Goal: Information Seeking & Learning: Learn about a topic

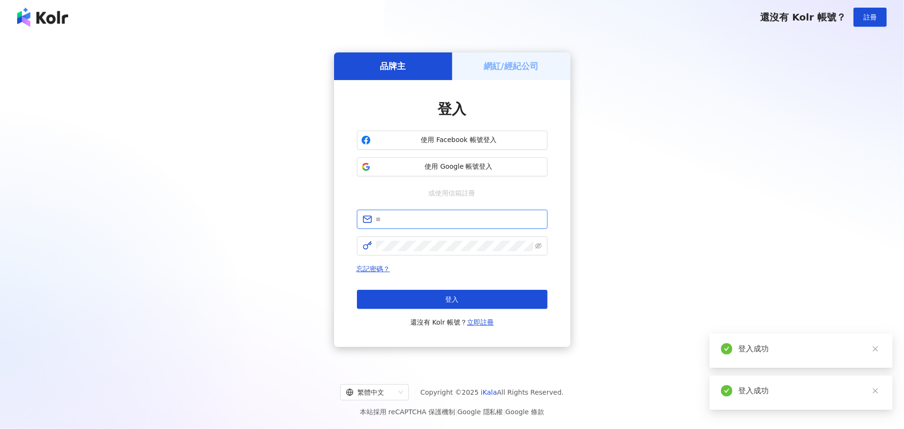
type input "**********"
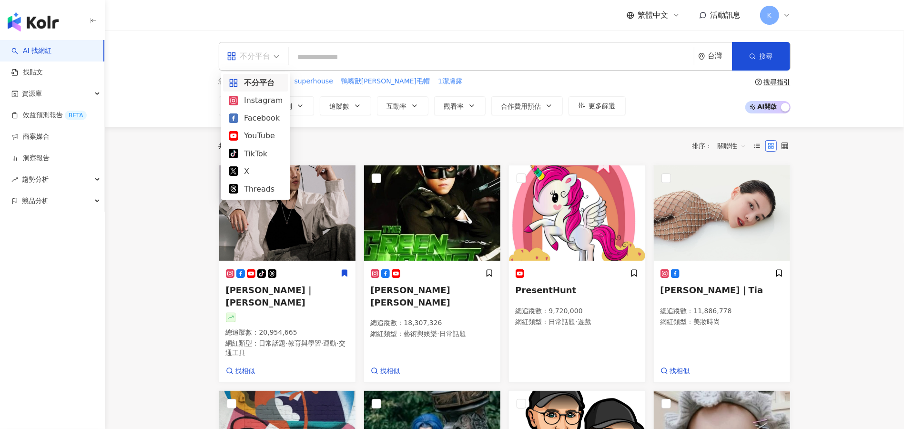
click at [268, 61] on div "不分平台" at bounding box center [249, 56] width 44 height 15
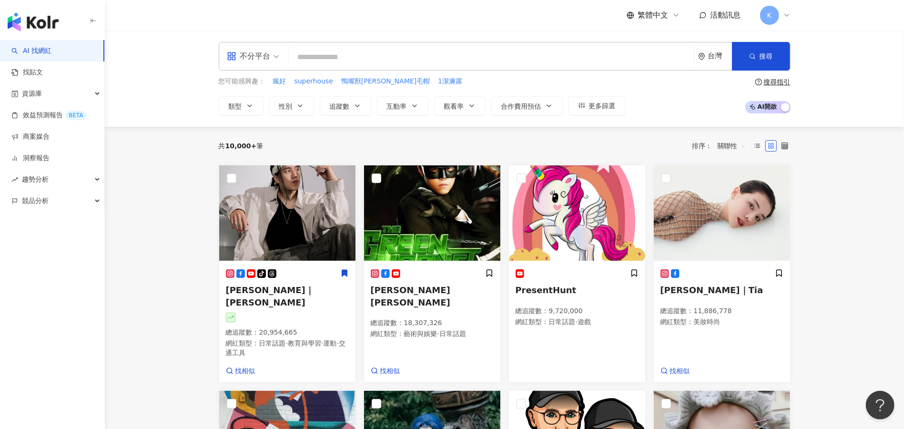
click at [337, 145] on div "共 10,000+ 筆 排序： 關聯性" at bounding box center [505, 145] width 572 height 15
click at [297, 59] on input "search" at bounding box center [492, 57] width 398 height 18
click at [256, 105] on button "類型" at bounding box center [241, 105] width 45 height 19
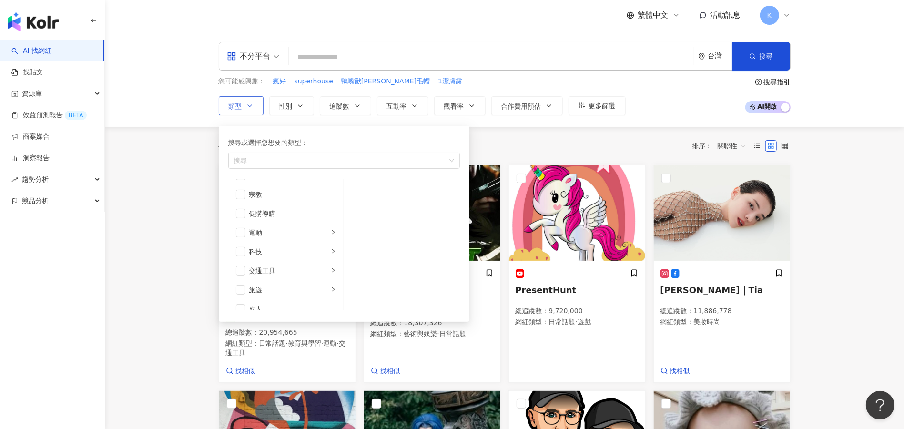
scroll to position [322, 0]
click at [302, 266] on div "交通工具" at bounding box center [288, 269] width 79 height 10
click at [359, 191] on span "button" at bounding box center [357, 191] width 10 height 10
click at [304, 102] on button "性別" at bounding box center [291, 105] width 45 height 19
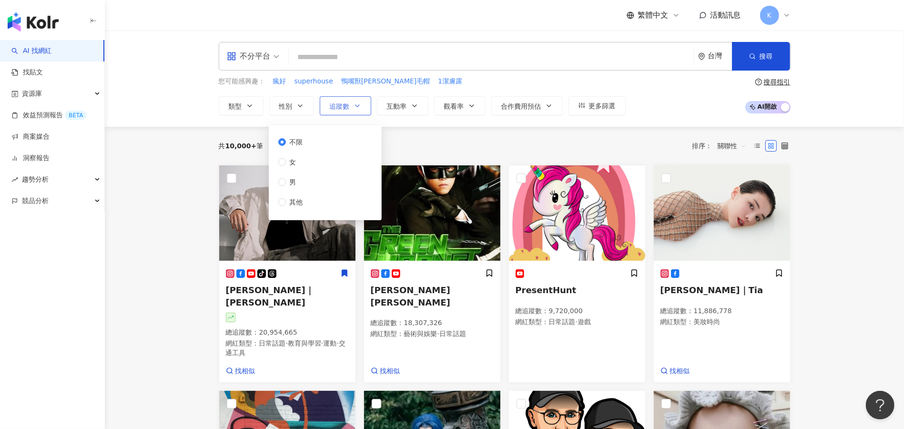
click at [343, 109] on span "追蹤數" at bounding box center [340, 106] width 20 height 8
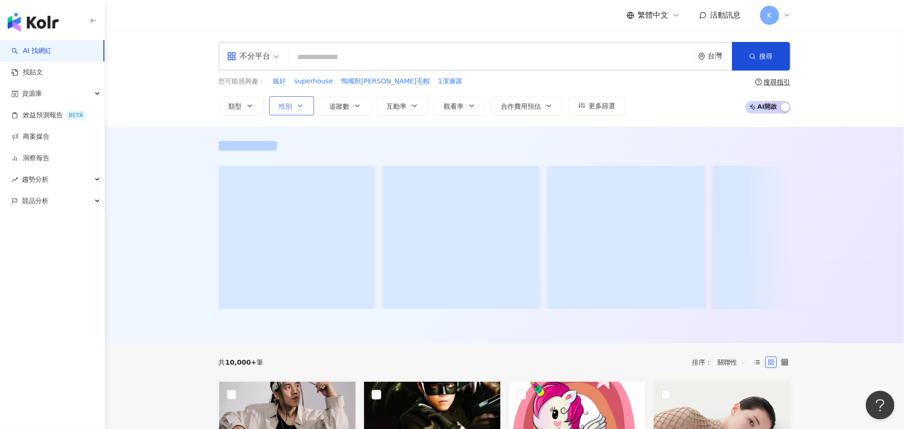
click at [299, 103] on icon "button" at bounding box center [301, 106] width 8 height 8
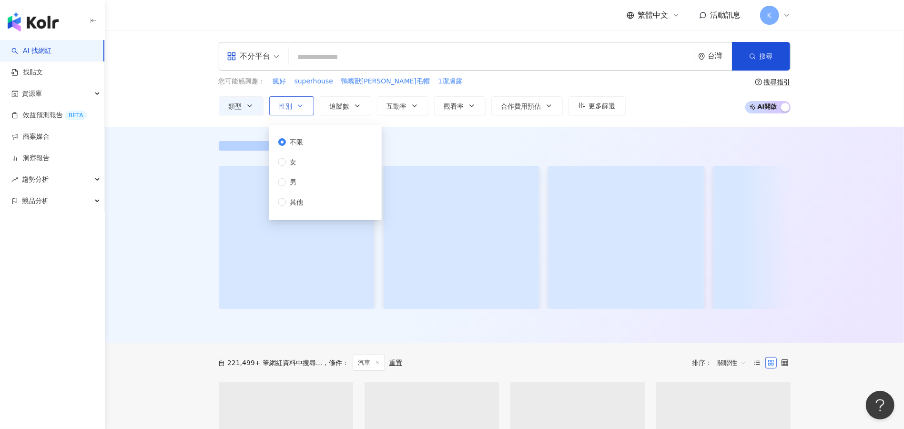
click at [299, 103] on icon "button" at bounding box center [301, 106] width 8 height 8
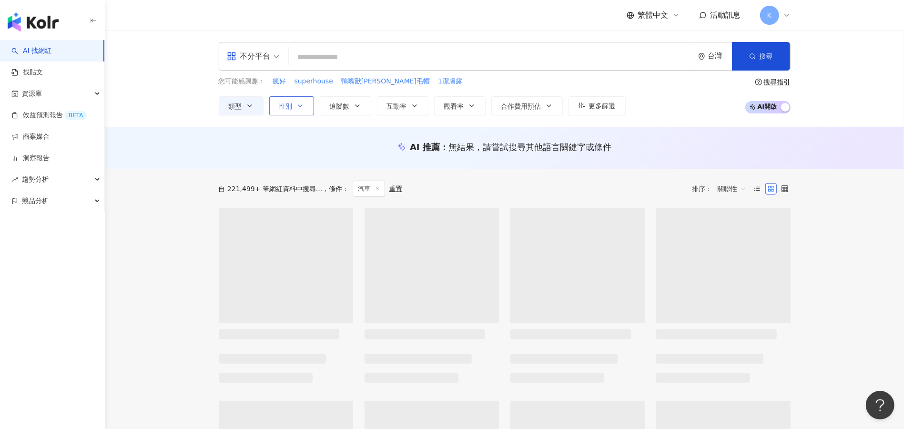
click at [299, 103] on icon "button" at bounding box center [301, 106] width 8 height 8
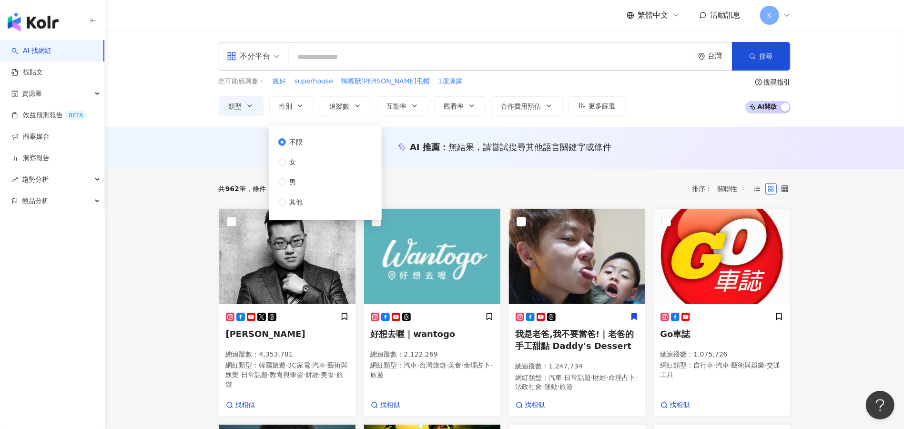
click at [284, 208] on div "不限 女 男 其他" at bounding box center [326, 172] width 102 height 83
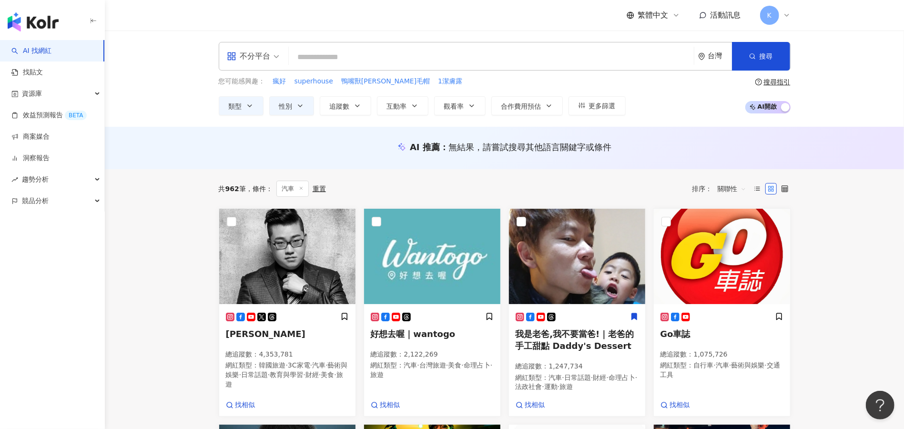
click at [425, 183] on div "共 962 筆 條件 ： 汽車 重置 排序： 關聯性" at bounding box center [505, 189] width 572 height 16
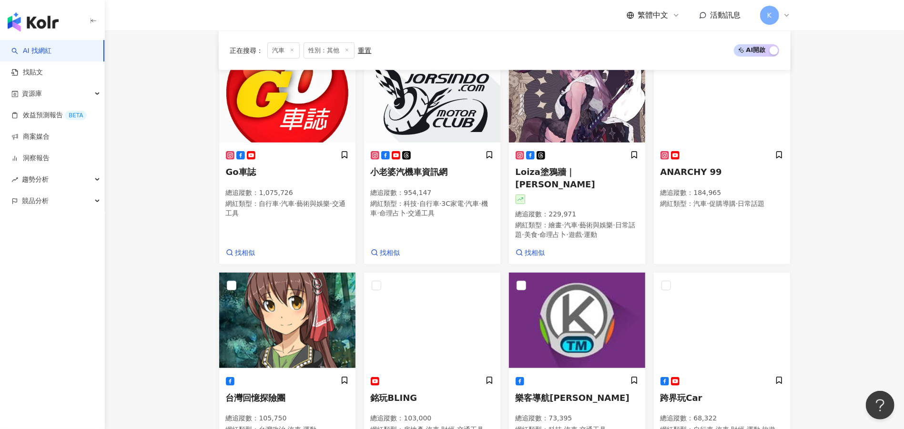
scroll to position [359, 0]
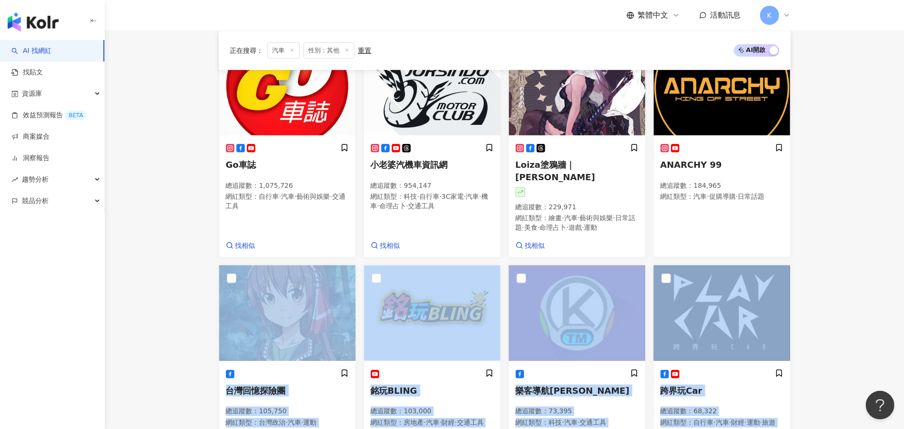
drag, startPoint x: 904, startPoint y: 253, endPoint x: 915, endPoint y: 242, distance: 15.2
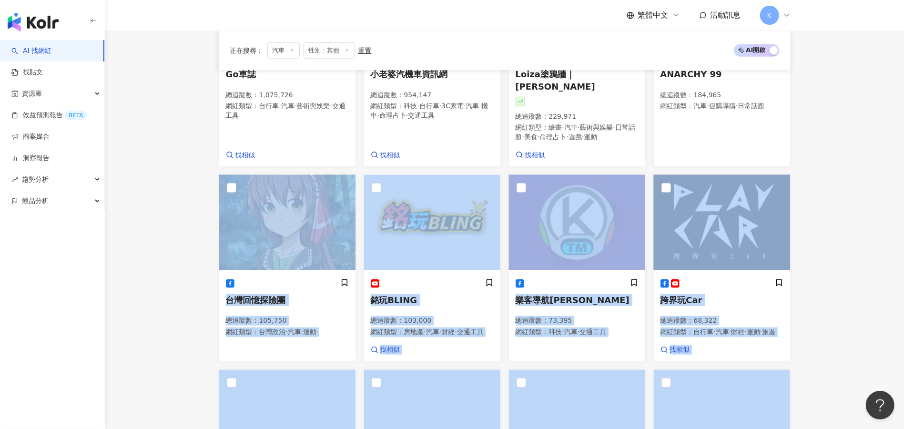
scroll to position [451, 0]
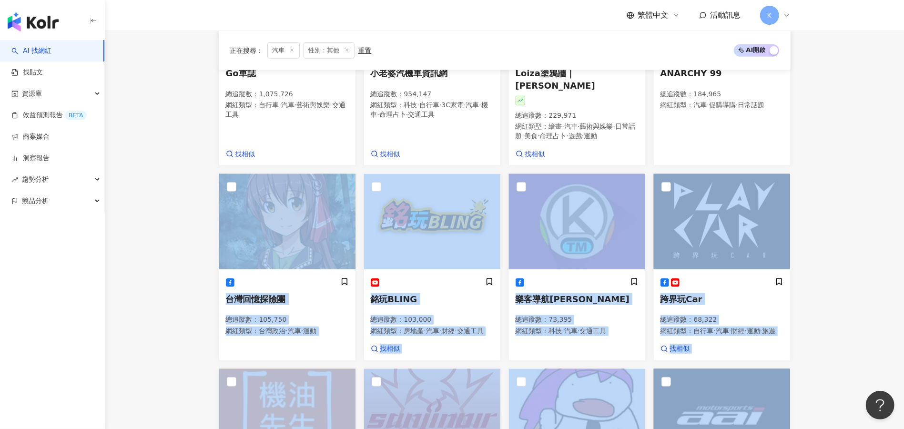
click at [886, 269] on main "不分平台 台灣 搜尋 您可能感興趣： 瘋好 superhouse 鴨嘴獸泰瑞毛帽 1潔膚露 類型 性別 追蹤數 互動率 觀看率 合作費用預估 更多篩選 不限 …" at bounding box center [504, 124] width 799 height 1088
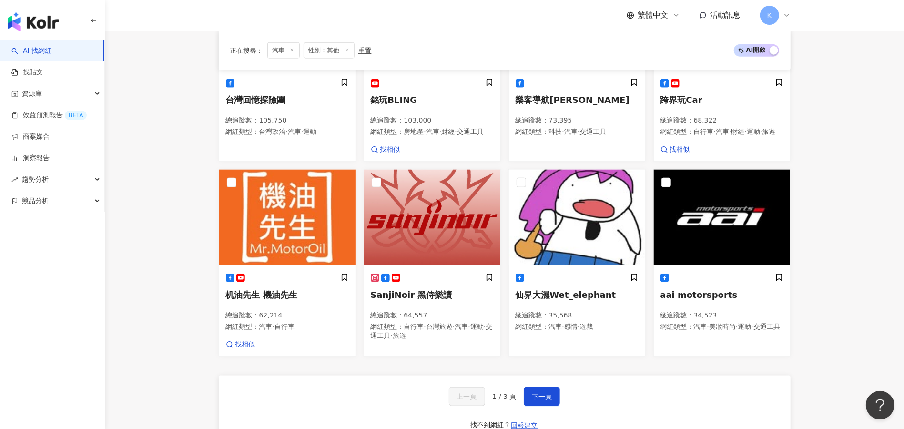
scroll to position [662, 0]
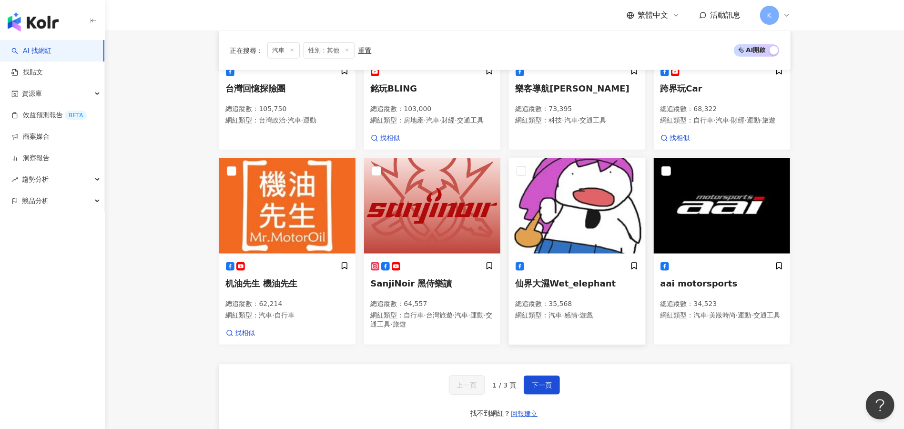
click at [572, 288] on span "仙界大濕Wet_elephant" at bounding box center [566, 283] width 101 height 10
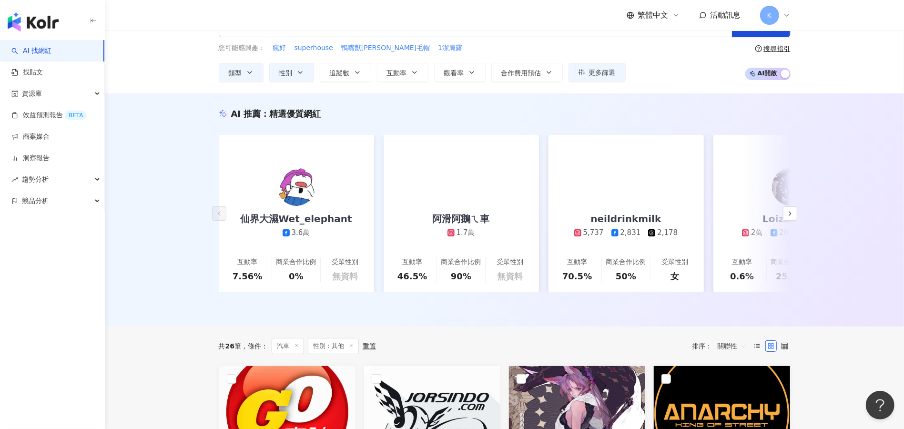
scroll to position [0, 0]
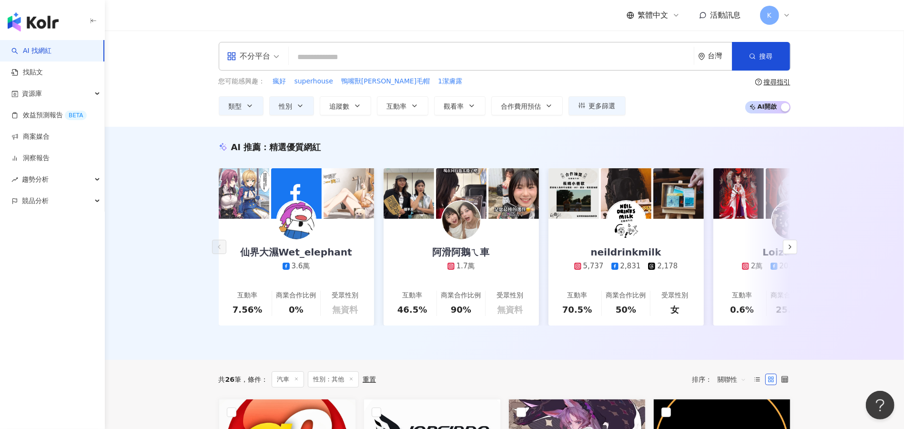
click at [334, 63] on input "search" at bounding box center [492, 57] width 398 height 18
click at [43, 73] on link "找貼文" at bounding box center [26, 73] width 31 height 10
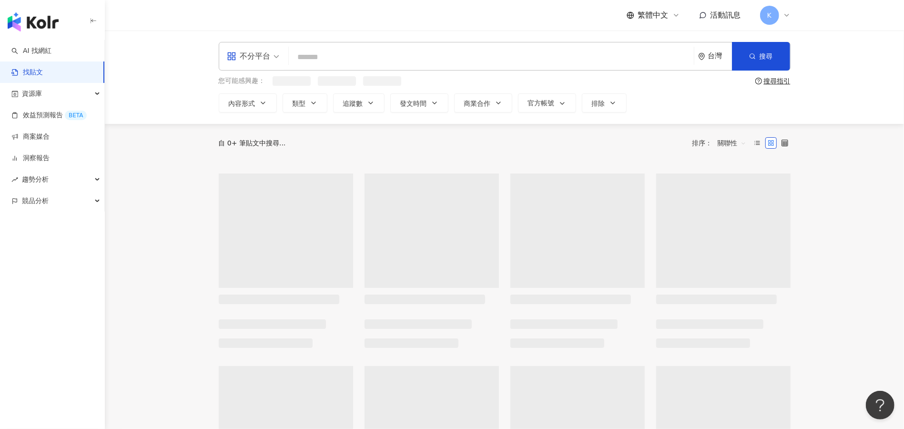
click at [305, 54] on input "search" at bounding box center [492, 57] width 398 height 20
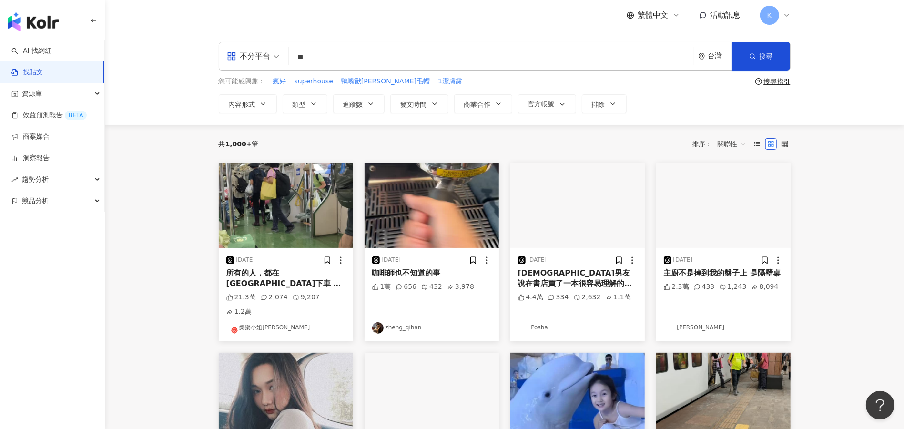
type input "*"
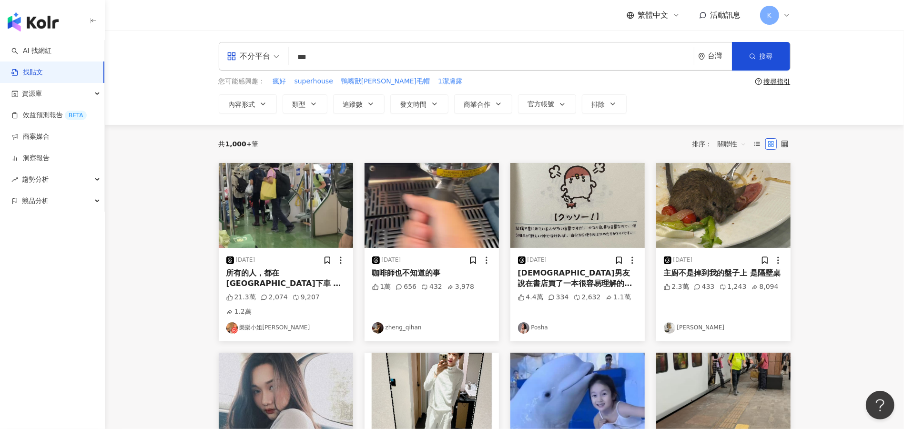
type input "***"
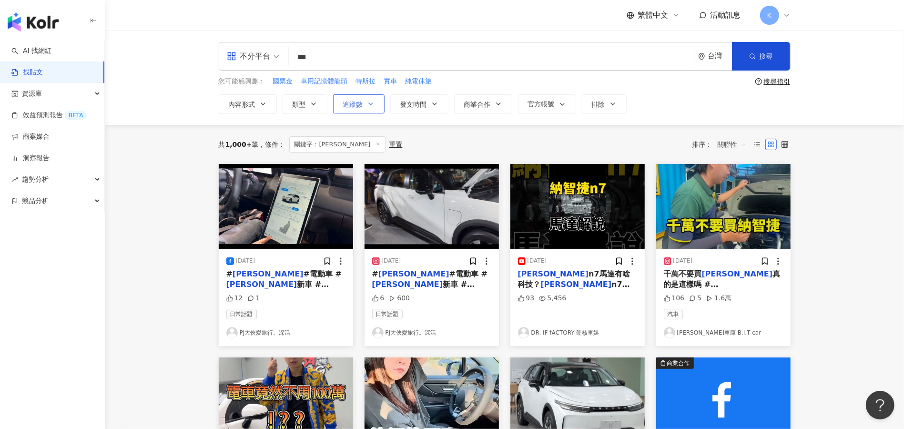
click at [364, 101] on button "追蹤數" at bounding box center [358, 103] width 51 height 19
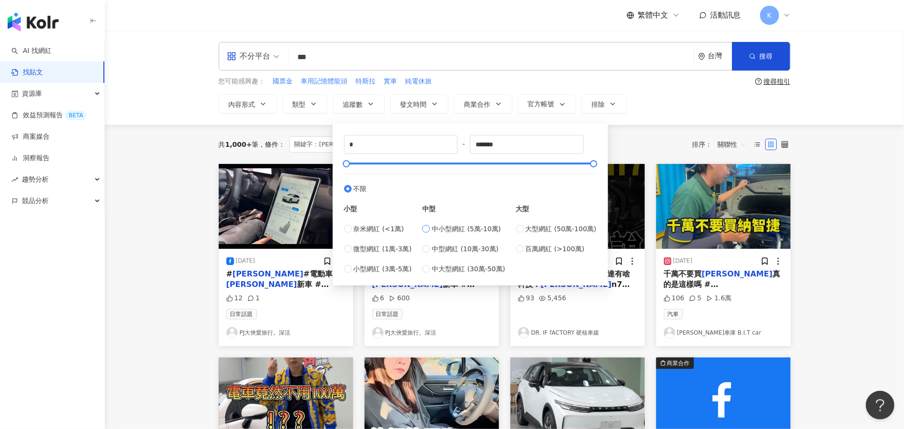
type input "*****"
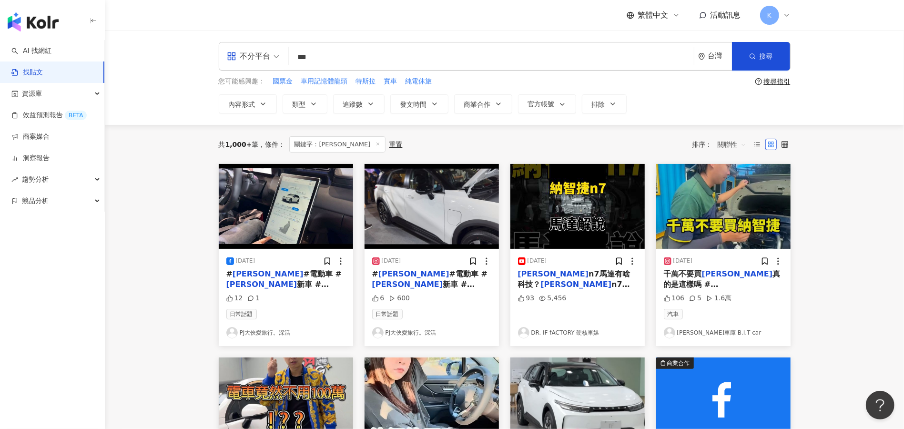
click at [816, 194] on main "不分平台 *** 台灣 搜尋 您可能感興趣： 國票金 車用記憶體龍頭 特斯拉 實車 純電休旅 搜尋指引 內容形式 類型 追蹤數 發文時間 商業合作 官方帳號 …" at bounding box center [504, 421] width 799 height 780
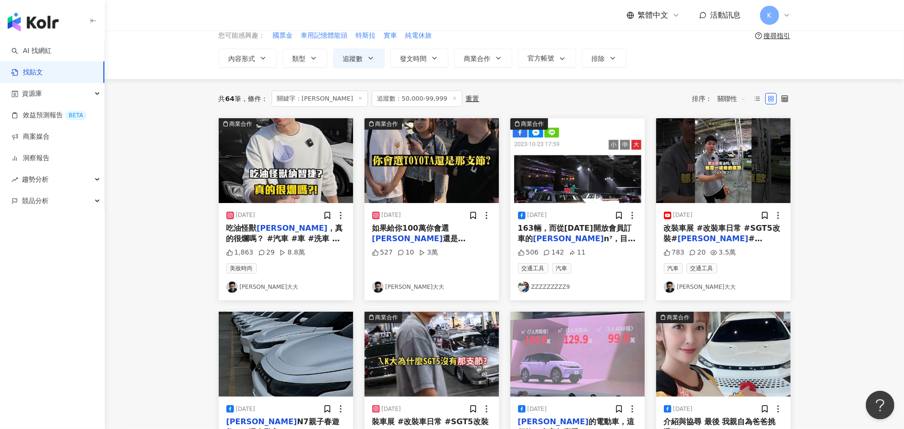
scroll to position [46, 0]
click at [246, 285] on link "KEVIn大大" at bounding box center [285, 286] width 119 height 11
click at [42, 68] on link "找貼文" at bounding box center [26, 73] width 31 height 10
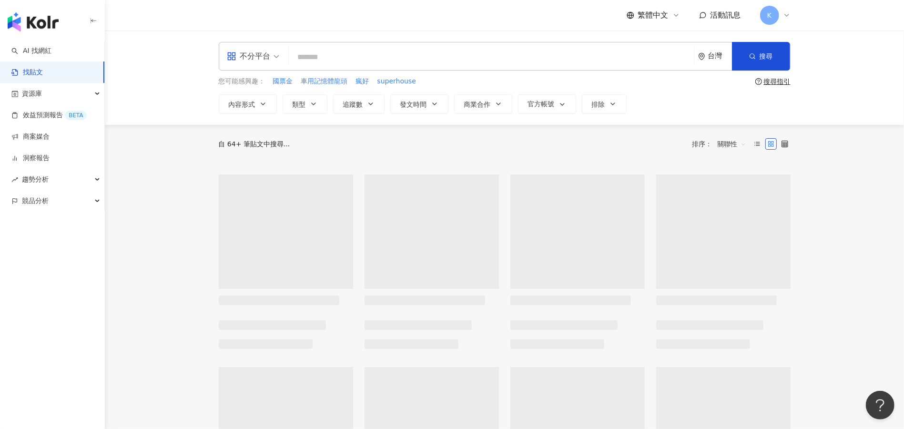
click at [352, 50] on input "search" at bounding box center [492, 57] width 398 height 20
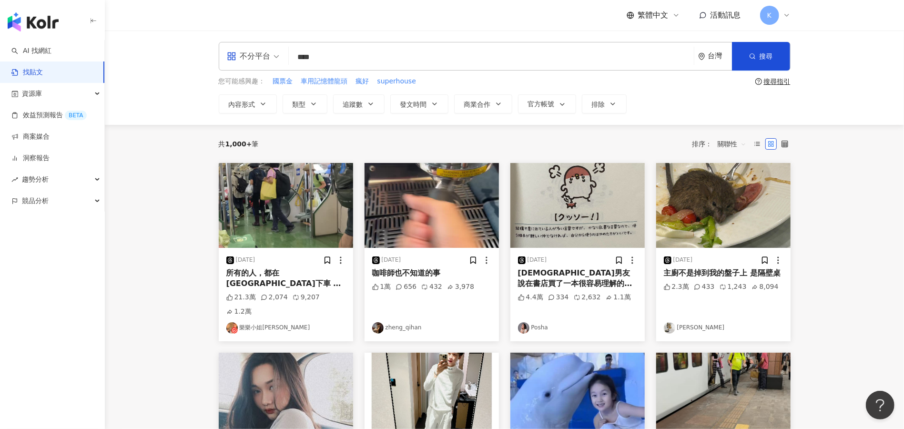
type input "****"
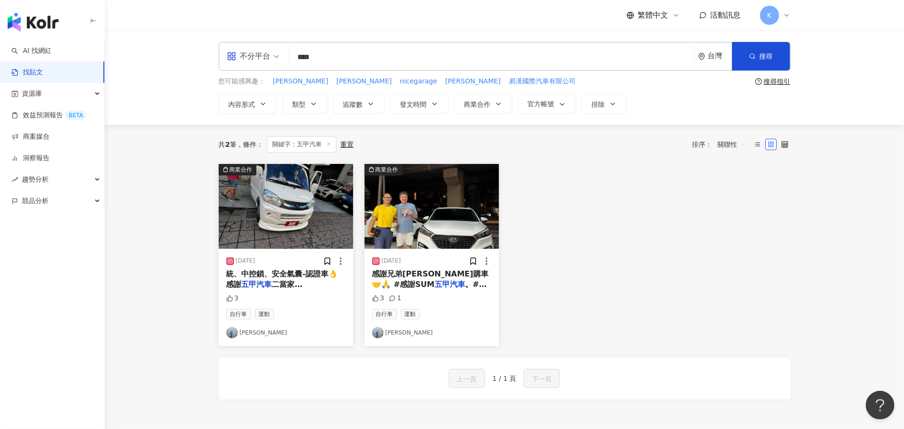
click at [256, 288] on mark "五甲汽車" at bounding box center [257, 284] width 31 height 9
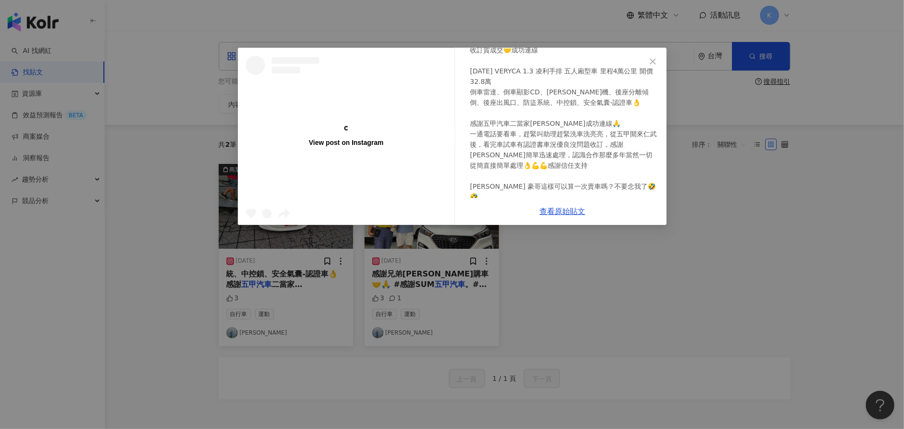
scroll to position [62, 0]
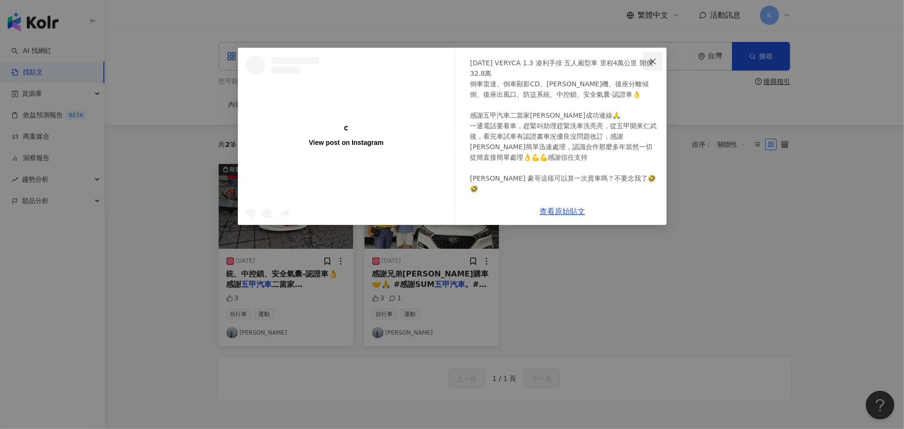
click at [651, 59] on icon "close" at bounding box center [653, 61] width 6 height 6
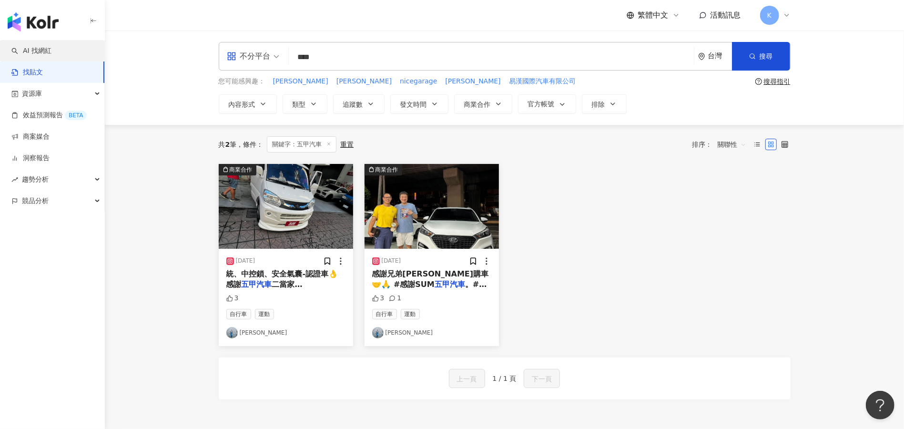
click at [39, 54] on link "AI 找網紅" at bounding box center [31, 51] width 40 height 10
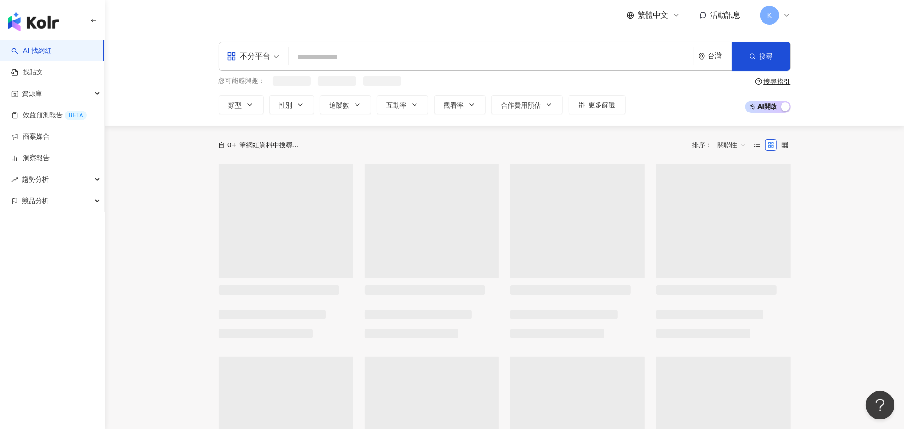
click at [323, 60] on input "search" at bounding box center [492, 57] width 398 height 18
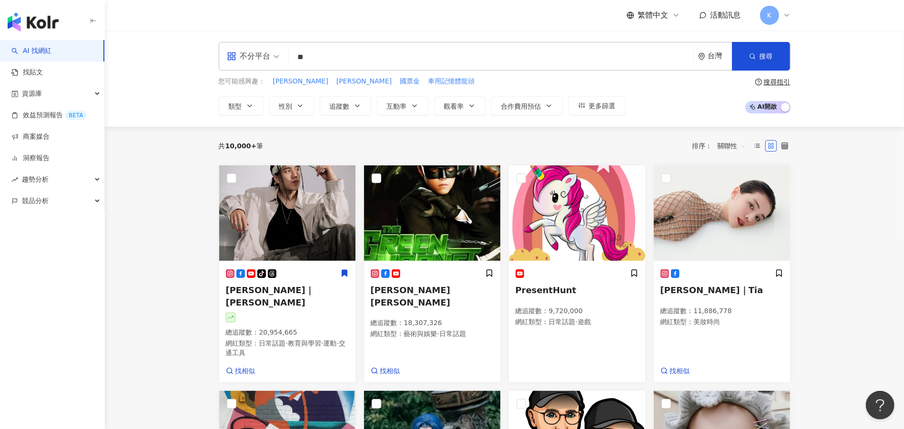
type input "**"
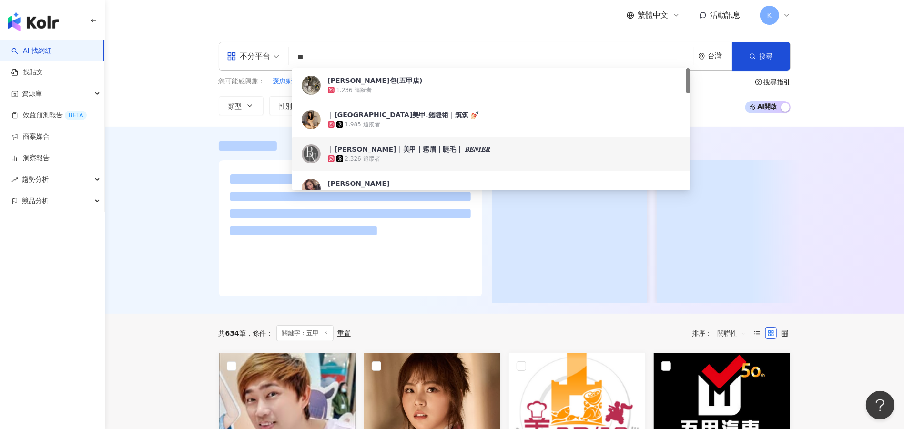
click at [687, 165] on div at bounding box center [688, 129] width 4 height 122
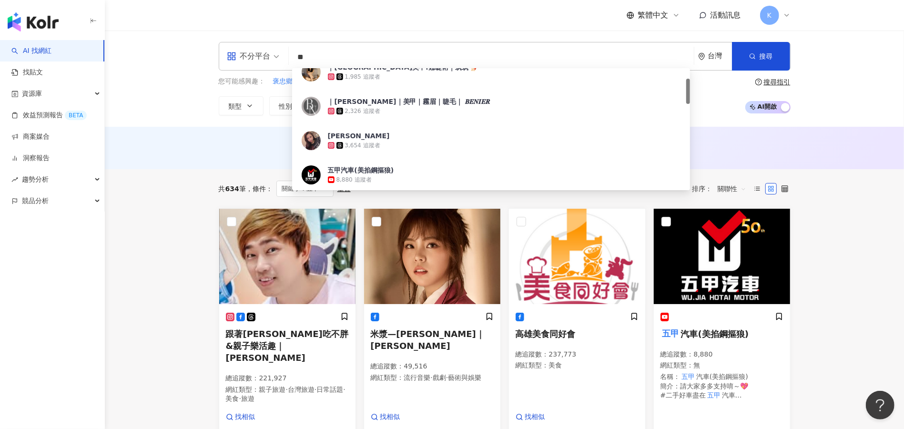
scroll to position [55, 0]
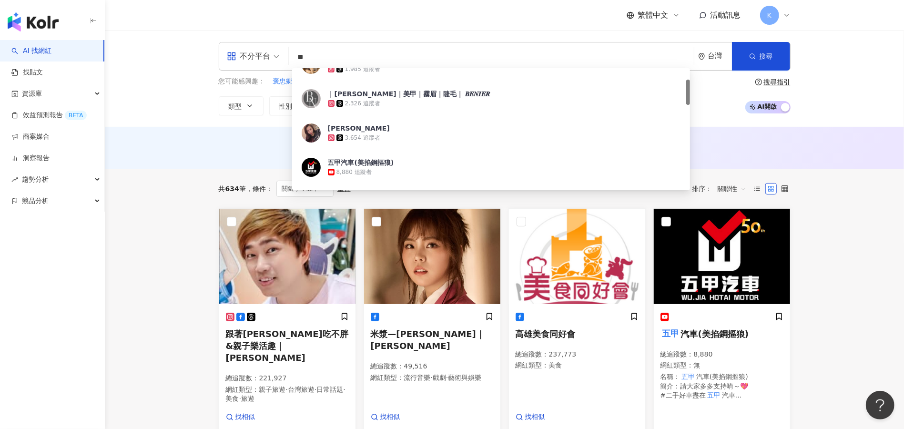
drag, startPoint x: 688, startPoint y: 80, endPoint x: 688, endPoint y: 92, distance: 11.5
click at [688, 92] on div at bounding box center [688, 92] width 4 height 25
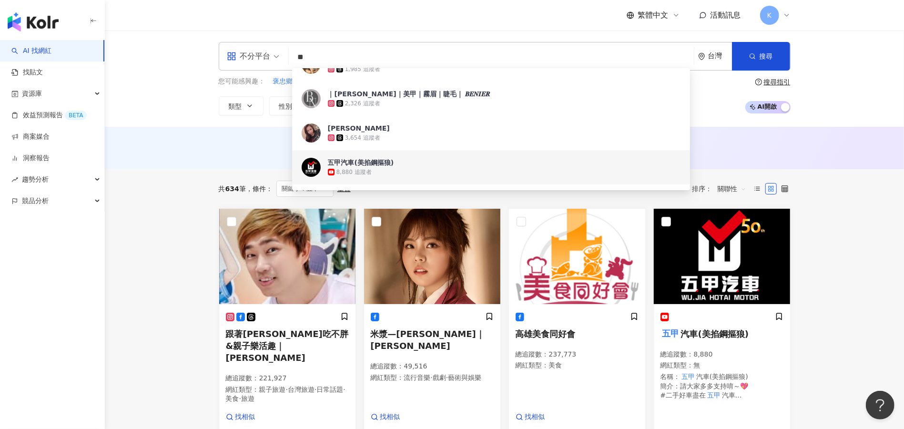
click at [365, 168] on div "8,880 追蹤者" at bounding box center [354, 172] width 35 height 8
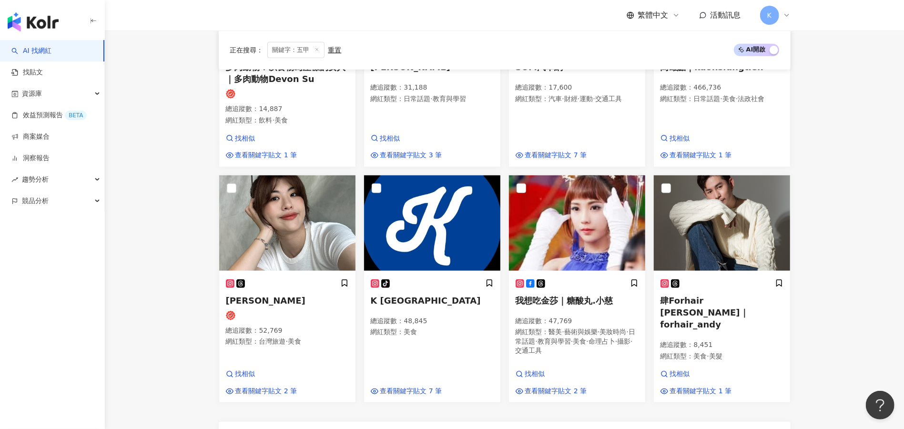
scroll to position [517, 0]
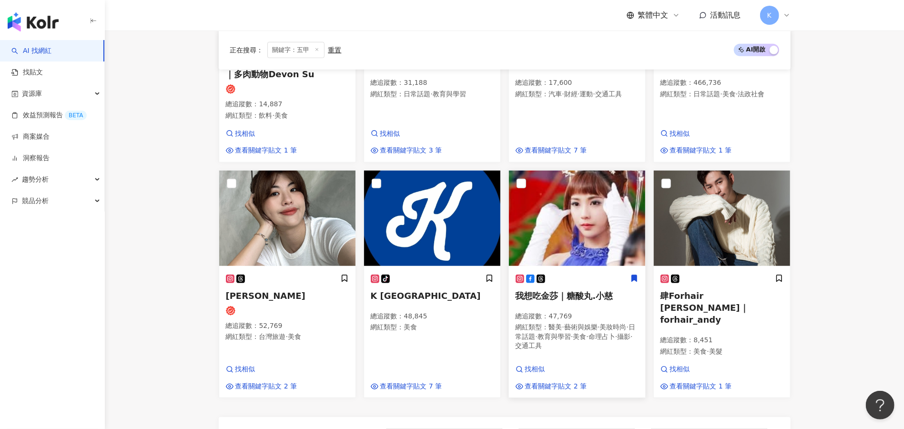
click at [550, 291] on span "我想吃金莎｜糖酸丸.小慈" at bounding box center [565, 296] width 98 height 10
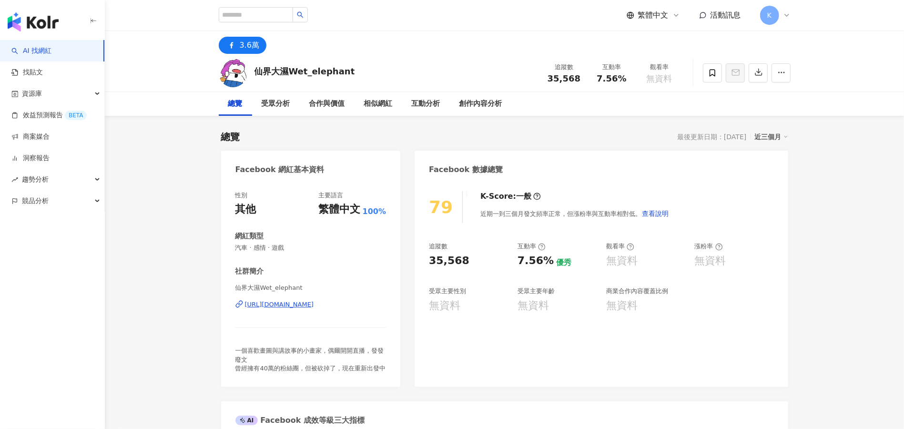
click at [875, 38] on div "3.6萬" at bounding box center [504, 42] width 799 height 23
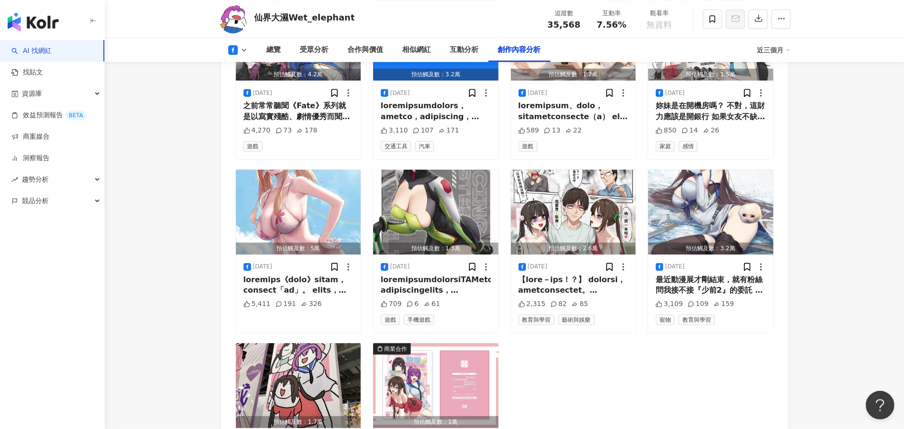
scroll to position [2477, 0]
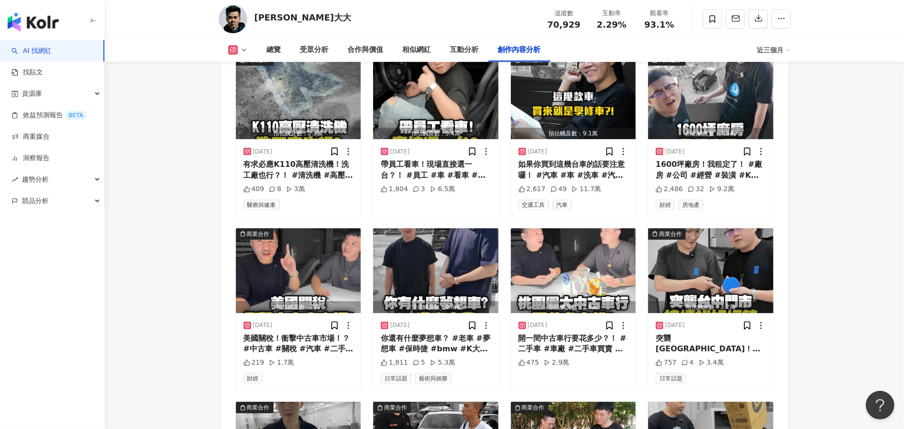
scroll to position [2996, 0]
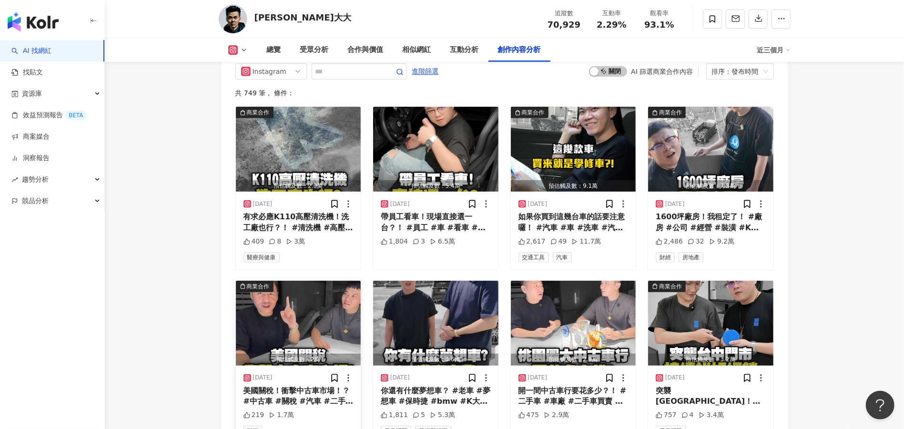
click at [290, 389] on div "美國關稅！衝擊中古車市場！？ #中古車 #關稅 #汽車 #二手車 #K大 #reels #short #foryou" at bounding box center [299, 396] width 110 height 21
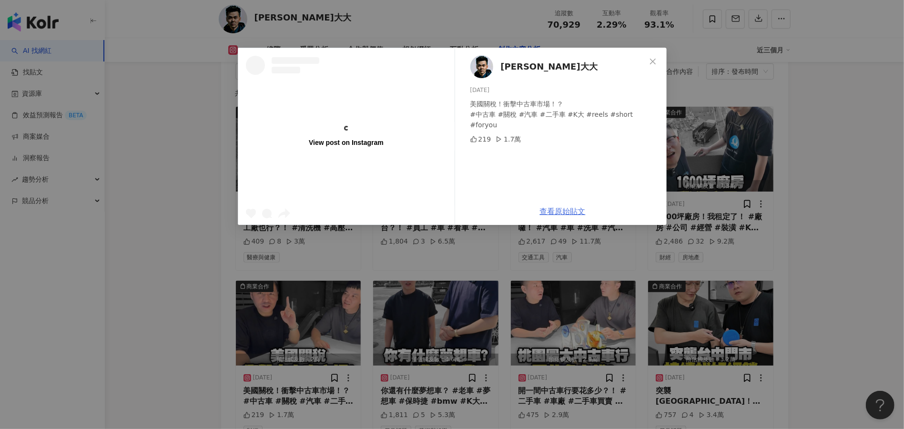
click at [571, 210] on link "查看原始貼文" at bounding box center [563, 211] width 46 height 9
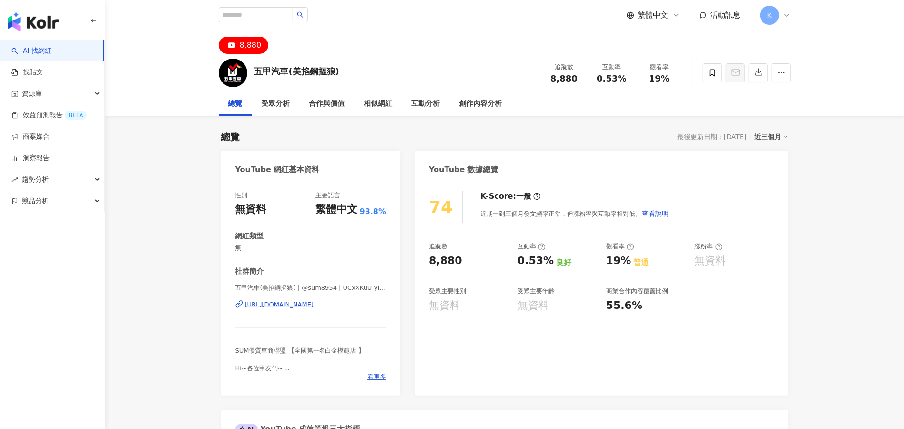
click at [308, 306] on div "[URL][DOMAIN_NAME]" at bounding box center [279, 304] width 69 height 9
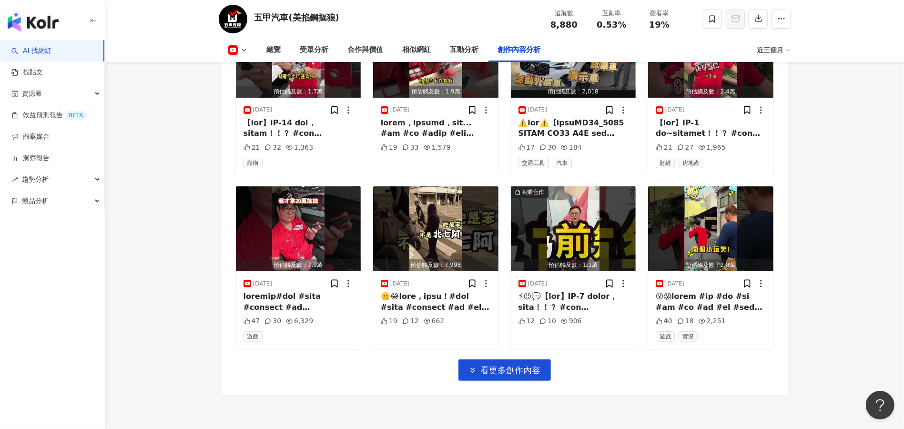
scroll to position [2855, 0]
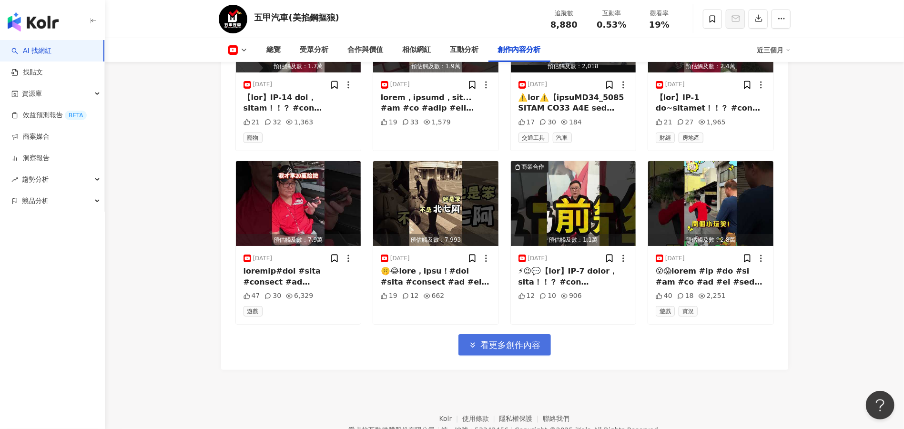
click at [500, 349] on span "看更多創作內容" at bounding box center [511, 345] width 60 height 10
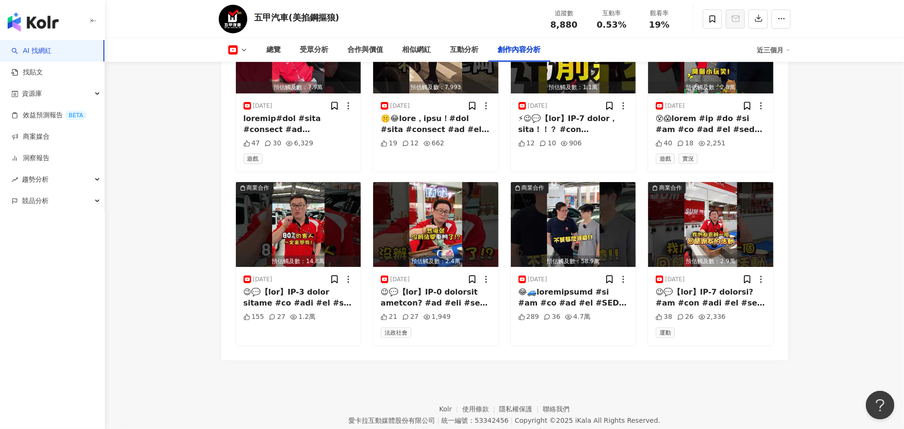
scroll to position [3034, 0]
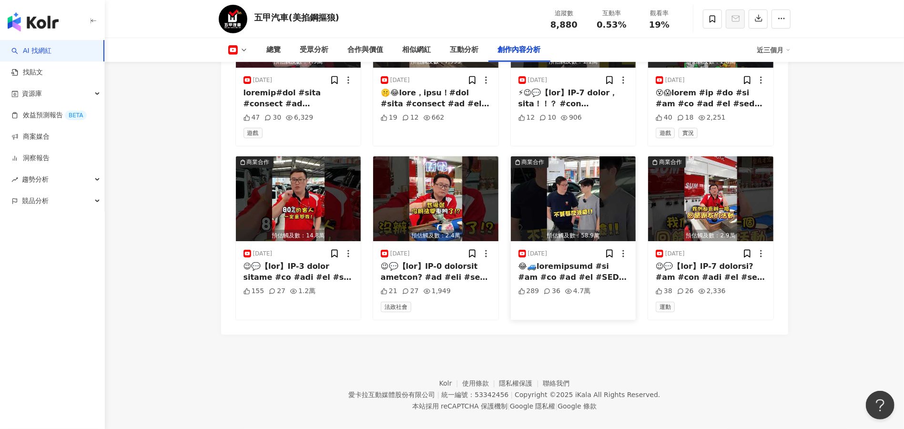
click at [578, 235] on img "button" at bounding box center [573, 198] width 125 height 85
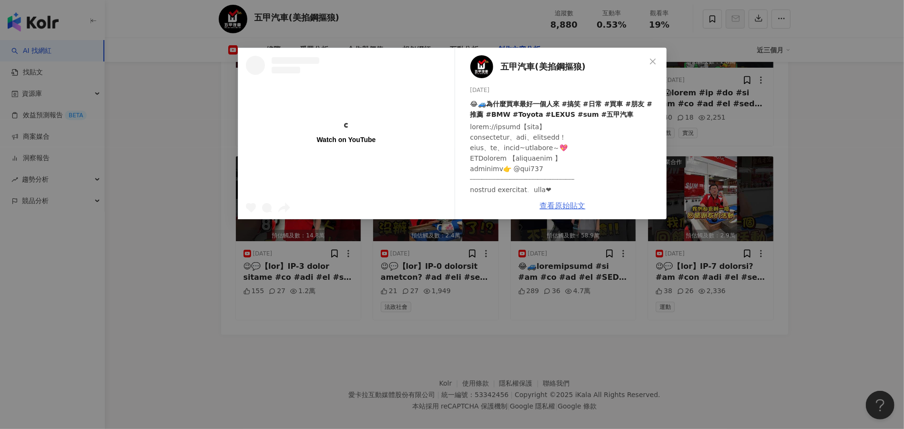
click at [575, 207] on link "查看原始貼文" at bounding box center [563, 205] width 46 height 9
click at [654, 58] on icon "close" at bounding box center [653, 62] width 8 height 8
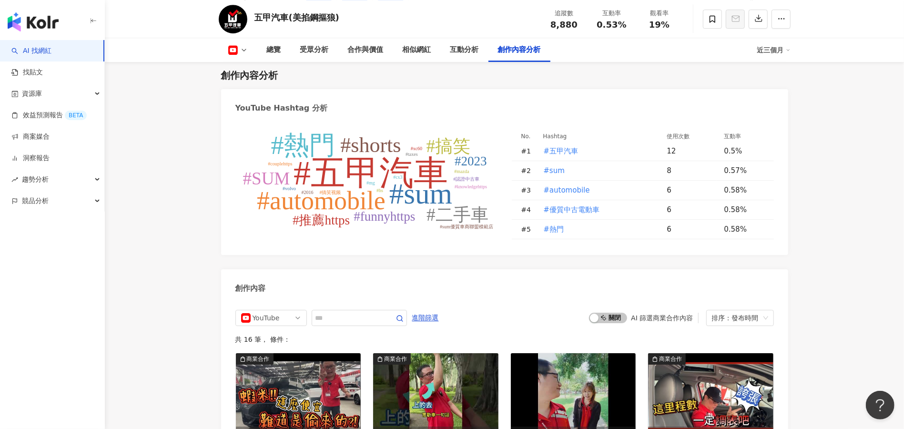
scroll to position [2301, 0]
